Goal: Task Accomplishment & Management: Complete application form

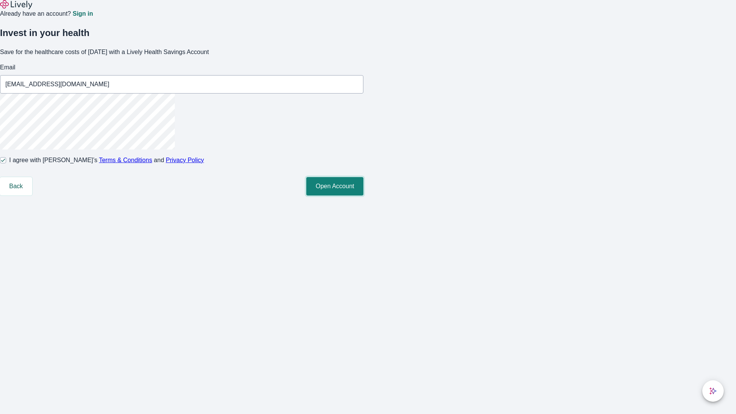
click at [363, 195] on button "Open Account" at bounding box center [334, 186] width 57 height 18
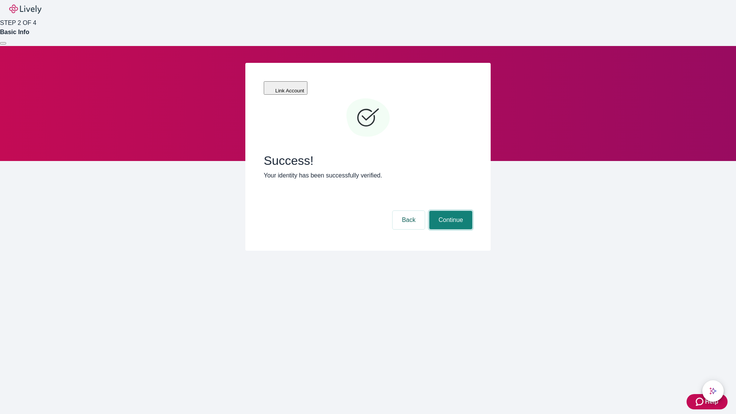
click at [449, 211] on button "Continue" at bounding box center [450, 220] width 43 height 18
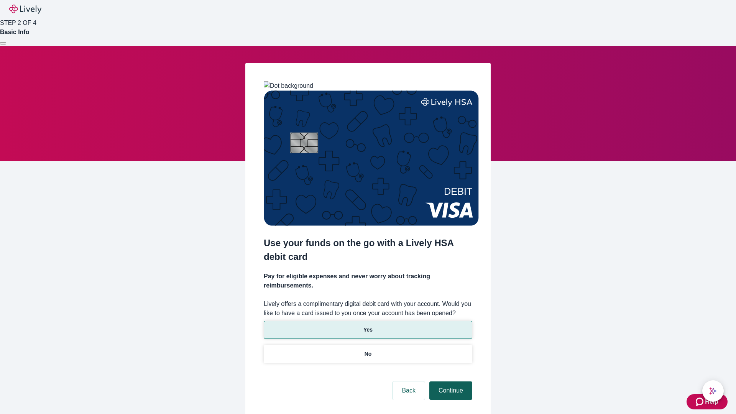
click at [367, 326] on p "Yes" at bounding box center [367, 330] width 9 height 8
click at [449, 381] on button "Continue" at bounding box center [450, 390] width 43 height 18
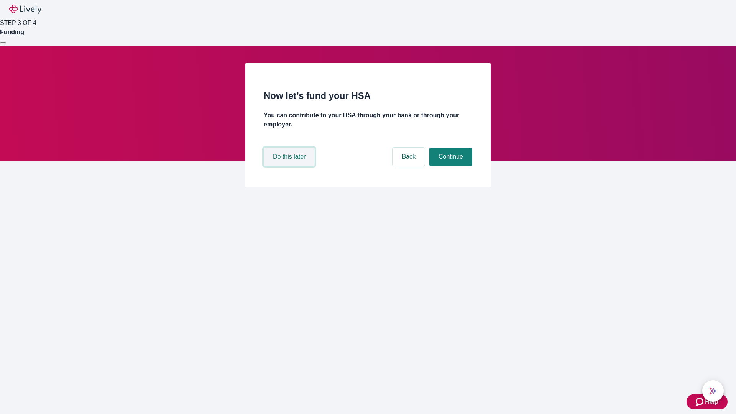
click at [290, 166] on button "Do this later" at bounding box center [289, 157] width 51 height 18
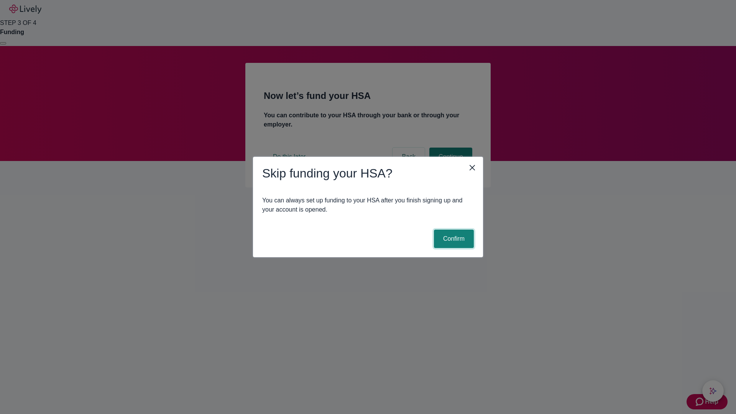
click at [453, 239] on button "Confirm" at bounding box center [454, 239] width 40 height 18
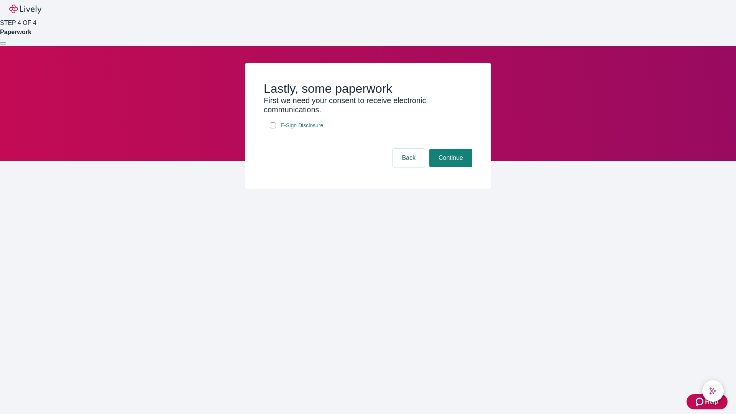
click at [273, 128] on input "E-Sign Disclosure" at bounding box center [273, 125] width 6 height 6
checkbox input "true"
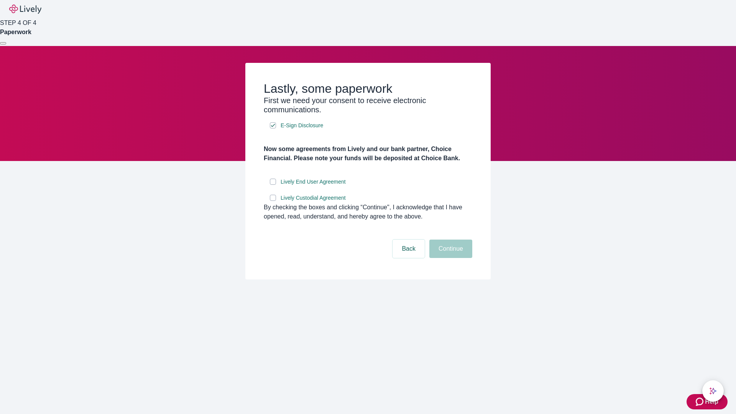
click at [273, 185] on input "Lively End User Agreement" at bounding box center [273, 182] width 6 height 6
checkbox input "true"
click at [273, 201] on input "Lively Custodial Agreement" at bounding box center [273, 198] width 6 height 6
checkbox input "true"
click at [449, 258] on button "Continue" at bounding box center [450, 248] width 43 height 18
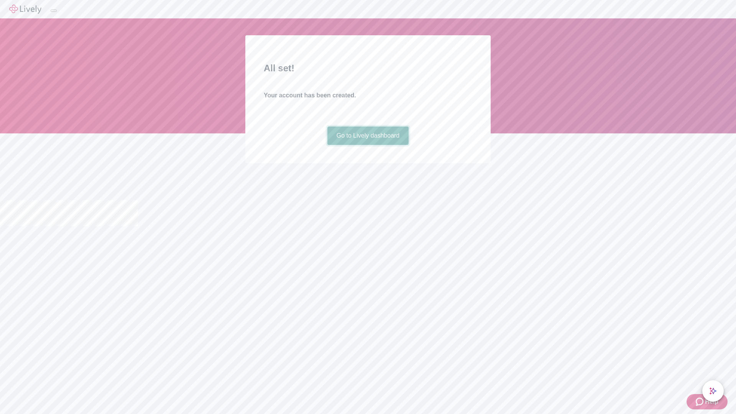
click at [367, 145] on link "Go to Lively dashboard" at bounding box center [368, 135] width 82 height 18
